Goal: Download file/media

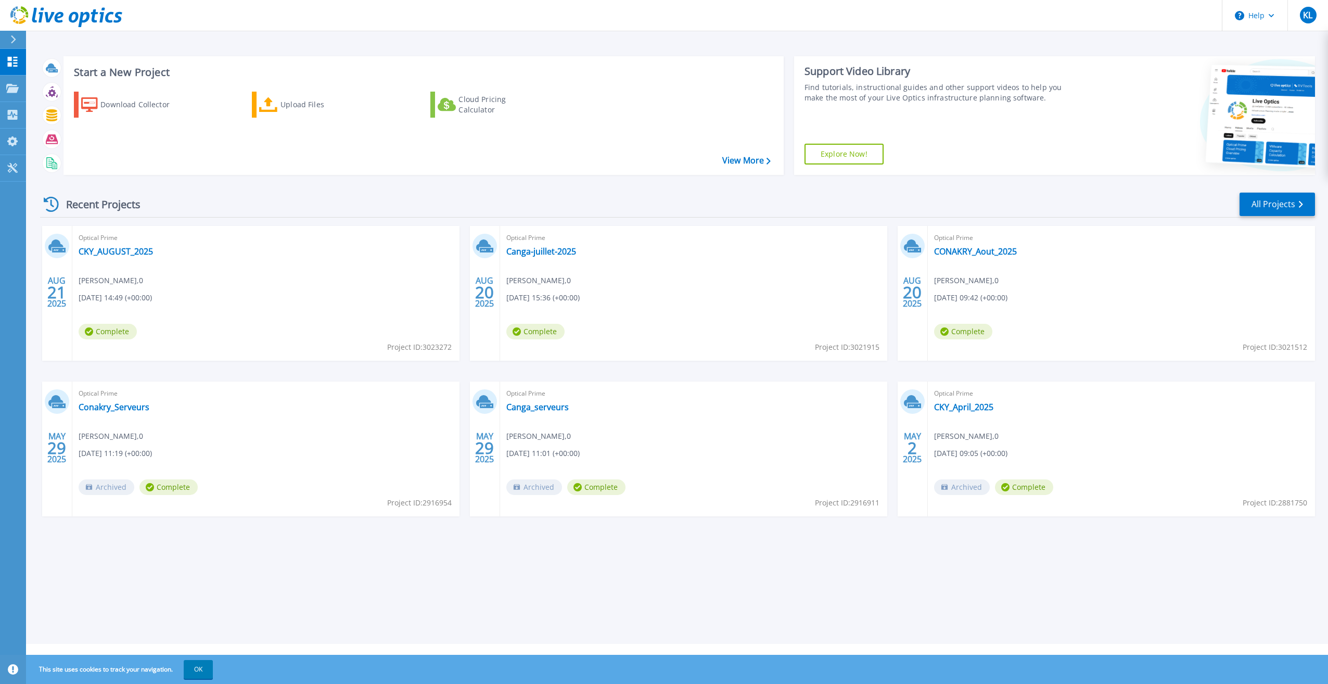
click at [829, 372] on div "[DATE] Optical Prime CKY_AUGUST_2025 KEITA Layeamara , 0 [DATE] 14:49 (+00:00) …" at bounding box center [673, 381] width 1283 height 311
click at [1048, 372] on div "AUG 21 2025 Optical Prime CKY_AUGUST_2025 KEITA Layeamara , 0 08/21/2025, 14:49…" at bounding box center [673, 381] width 1283 height 311
click at [53, 62] on p "Dashboard" at bounding box center [46, 62] width 38 height 27
click at [130, 106] on div "Download Collector" at bounding box center [141, 104] width 83 height 21
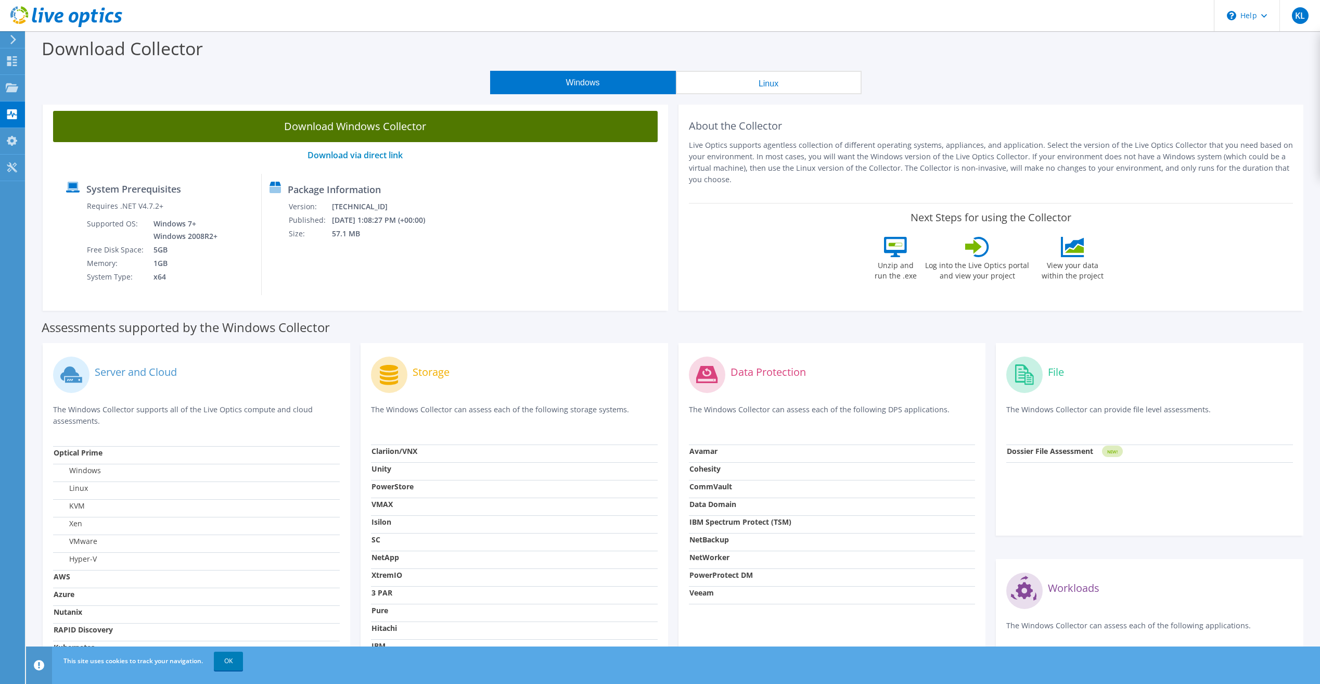
click at [322, 125] on link "Download Windows Collector" at bounding box center [355, 126] width 605 height 31
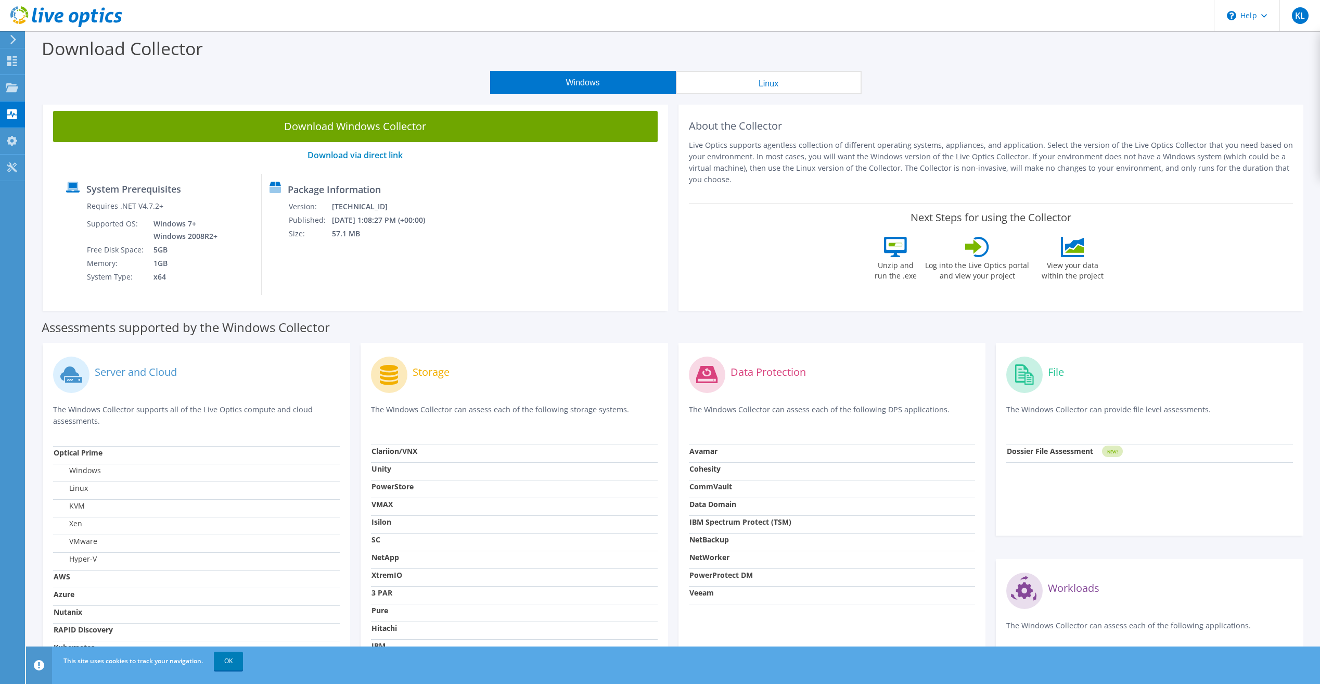
click at [562, 80] on button "Windows" at bounding box center [583, 82] width 186 height 23
